Goal: Information Seeking & Learning: Compare options

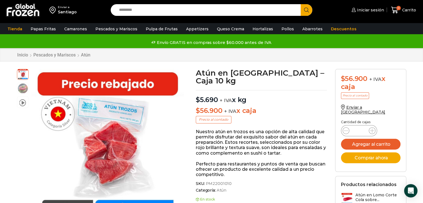
click at [125, 14] on input "Search input" at bounding box center [207, 10] width 182 height 12
type input "****"
click at [301, 4] on button "Search" at bounding box center [307, 10] width 12 height 12
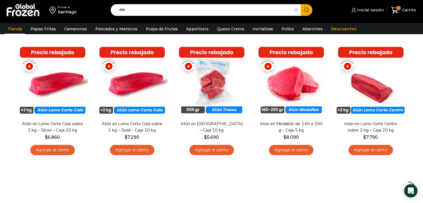
scroll to position [58, 0]
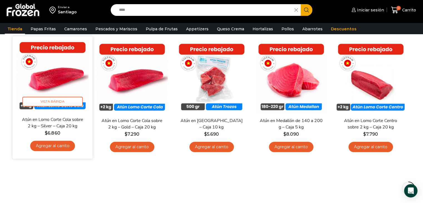
click at [56, 80] on img at bounding box center [53, 77] width 72 height 72
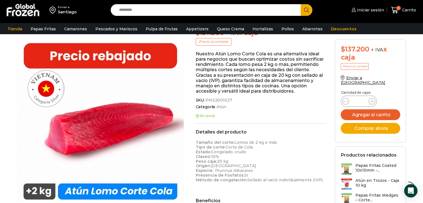
scroll to position [89, 0]
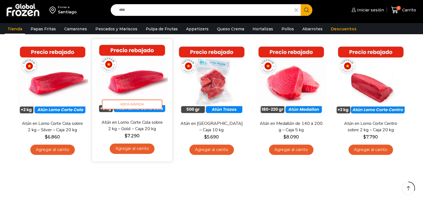
scroll to position [58, 0]
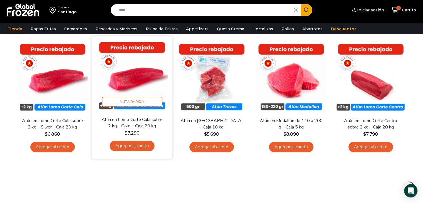
click at [139, 78] on img at bounding box center [132, 77] width 72 height 72
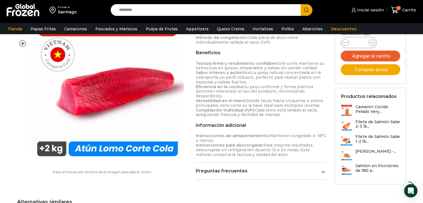
scroll to position [245, 0]
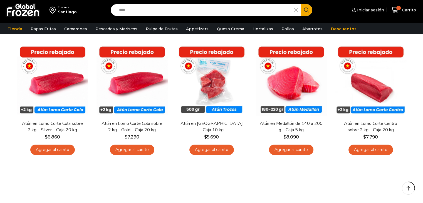
scroll to position [58, 0]
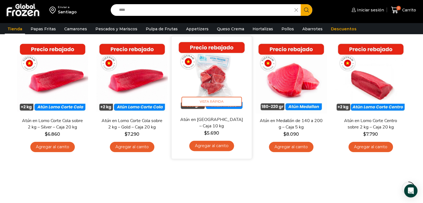
click at [211, 75] on img at bounding box center [212, 77] width 72 height 72
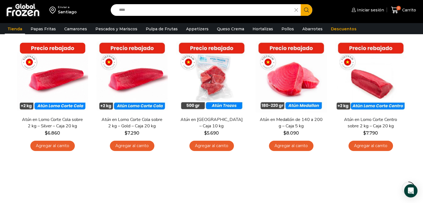
scroll to position [56, 0]
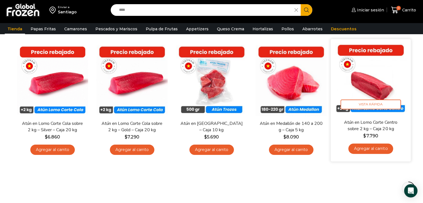
click at [380, 86] on img at bounding box center [371, 79] width 72 height 72
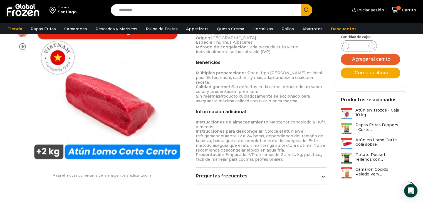
scroll to position [222, 0]
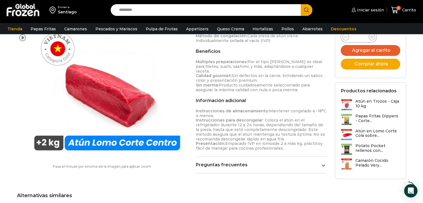
click at [309, 162] on link "Preguntas frecuentes" at bounding box center [261, 164] width 131 height 5
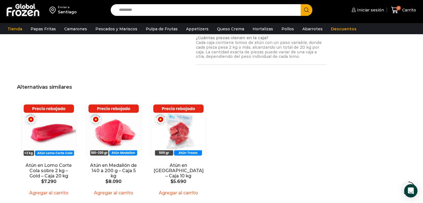
scroll to position [456, 0]
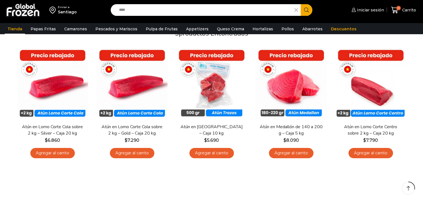
scroll to position [56, 0]
